Goal: Task Accomplishment & Management: Use online tool/utility

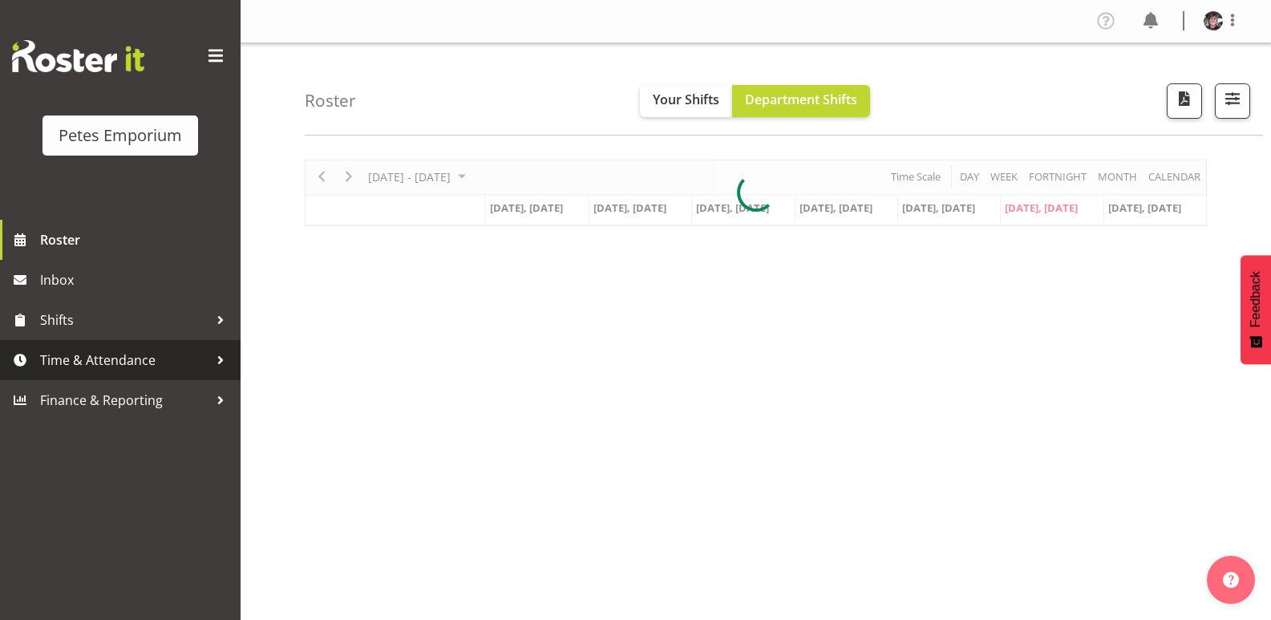
click at [132, 361] on span "Time & Attendance" at bounding box center [124, 360] width 168 height 24
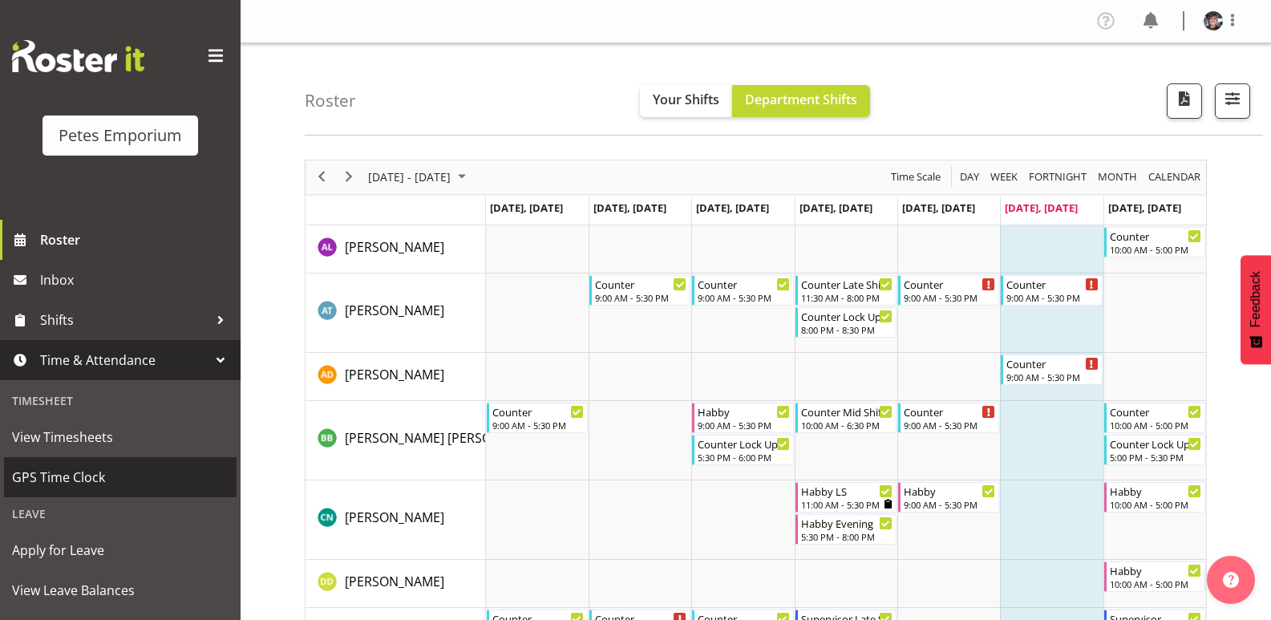
click at [95, 479] on span "GPS Time Clock" at bounding box center [120, 477] width 216 height 24
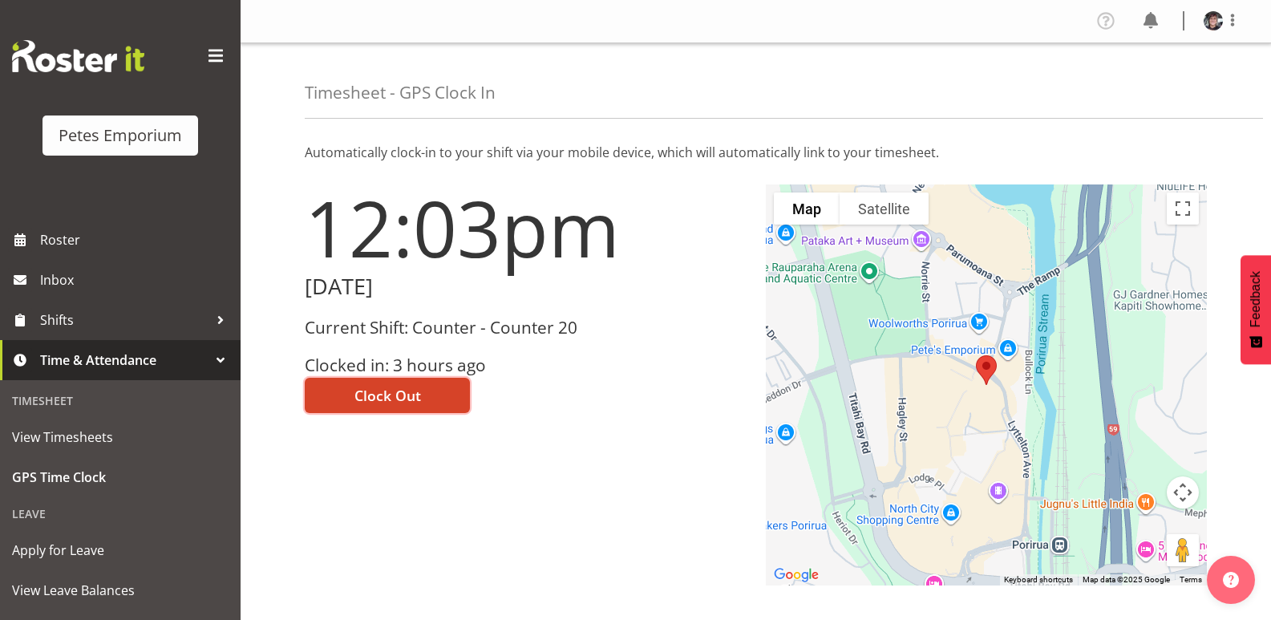
click at [411, 395] on span "Clock Out" at bounding box center [387, 395] width 67 height 21
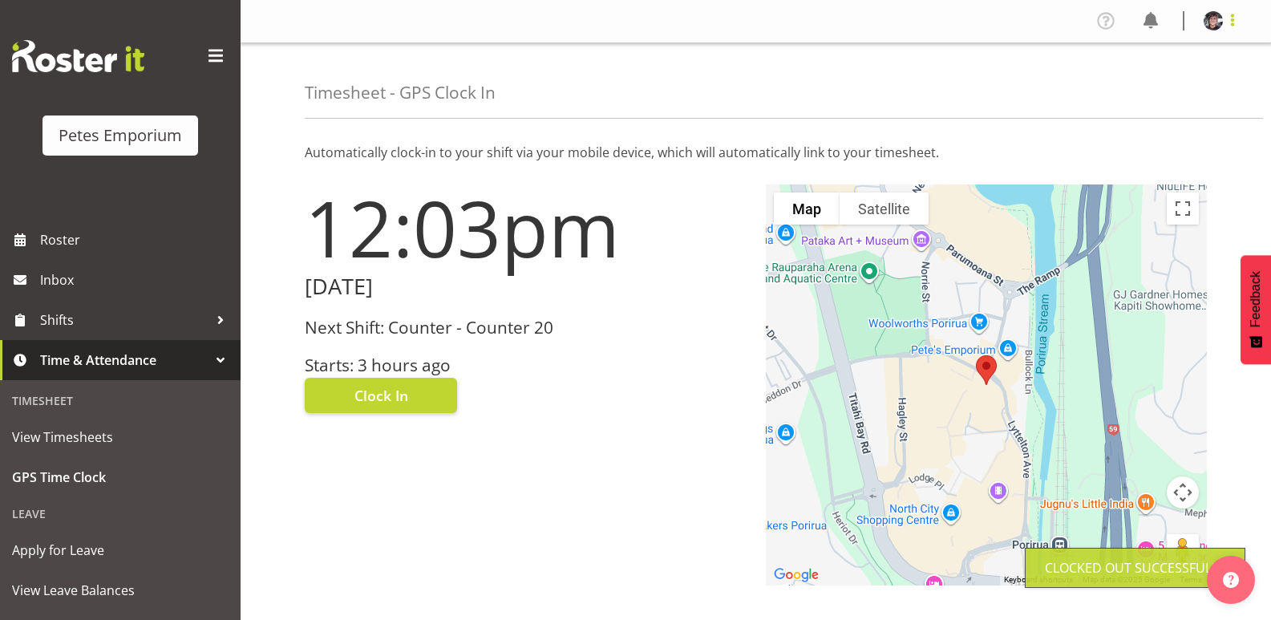
click at [1232, 27] on span at bounding box center [1232, 19] width 19 height 19
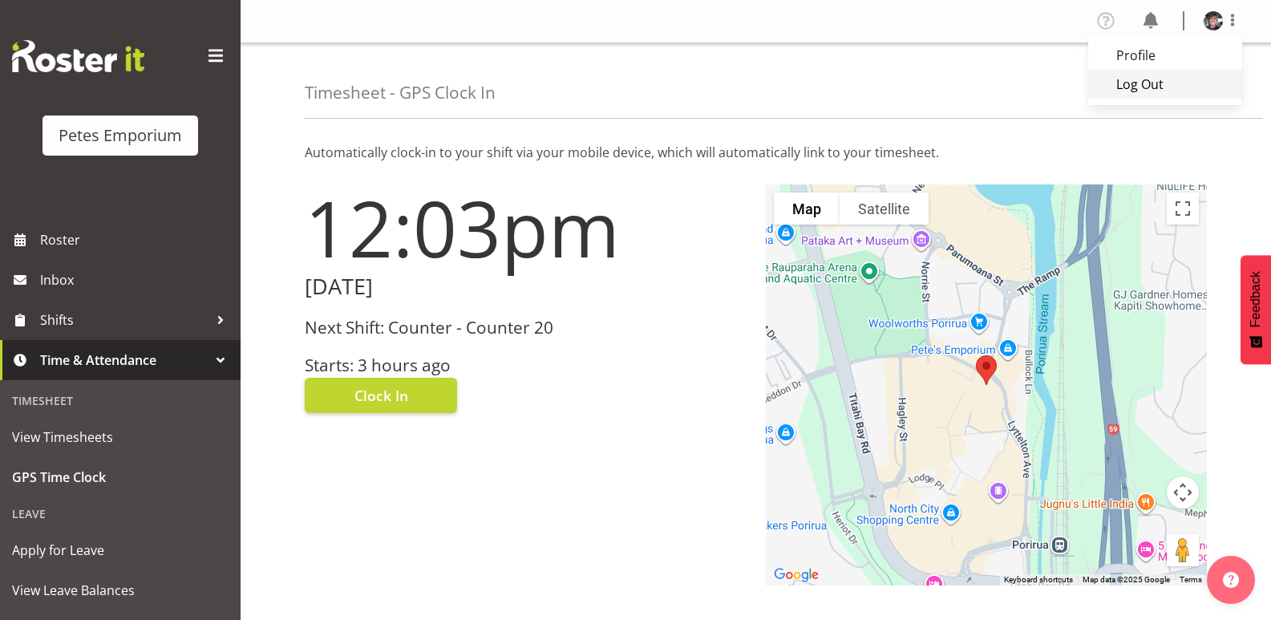
click at [1152, 80] on link "Log Out" at bounding box center [1165, 84] width 154 height 29
